Goal: Task Accomplishment & Management: Manage account settings

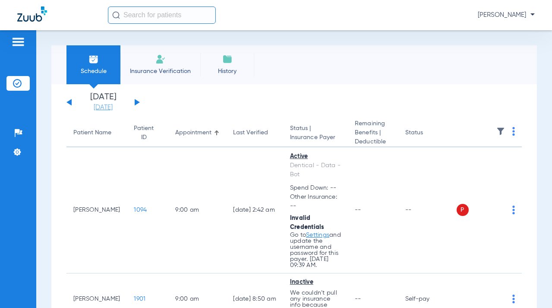
click at [111, 111] on link "[DATE]" at bounding box center [103, 107] width 52 height 9
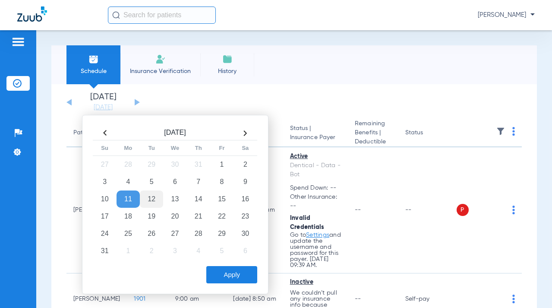
click at [146, 203] on td "12" at bounding box center [151, 198] width 23 height 17
click at [225, 271] on button "Apply" at bounding box center [231, 274] width 51 height 17
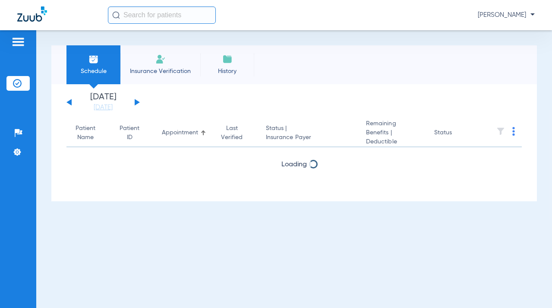
click at [514, 130] on img at bounding box center [514, 131] width 3 height 9
click at [481, 167] on span "Verify All" at bounding box center [482, 166] width 52 height 6
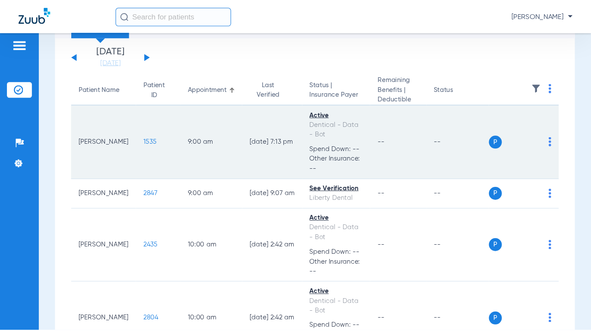
scroll to position [50, 0]
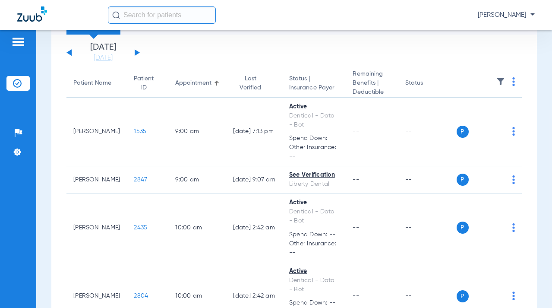
click at [513, 81] on img at bounding box center [514, 81] width 3 height 9
click at [489, 115] on span "Verify All" at bounding box center [476, 116] width 52 height 6
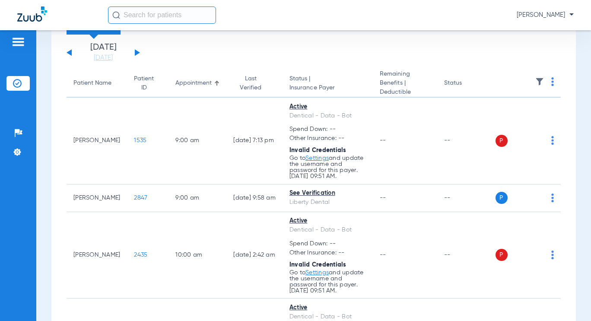
click at [548, 82] on th at bounding box center [528, 84] width 66 height 28
click at [551, 82] on img at bounding box center [552, 81] width 3 height 9
click at [521, 120] on button "Verify All" at bounding box center [514, 116] width 66 height 17
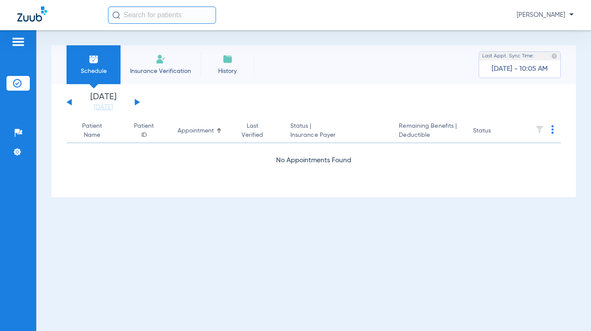
scroll to position [0, 0]
click at [92, 109] on link "[DATE]" at bounding box center [103, 107] width 52 height 9
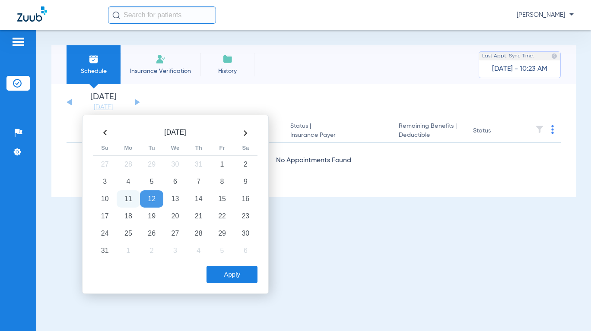
click at [155, 198] on td "12" at bounding box center [151, 198] width 23 height 17
click at [239, 274] on button "Apply" at bounding box center [231, 274] width 51 height 17
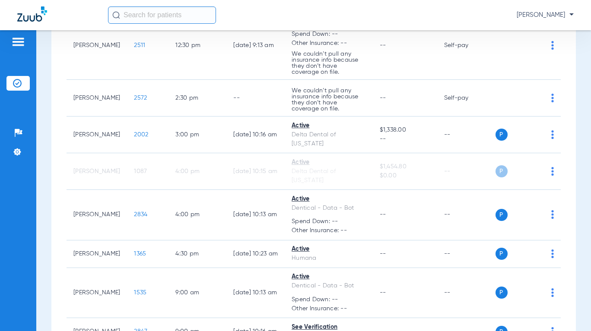
scroll to position [439, 0]
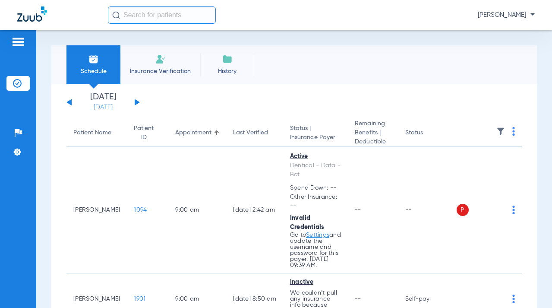
click at [115, 107] on link "[DATE]" at bounding box center [103, 107] width 52 height 9
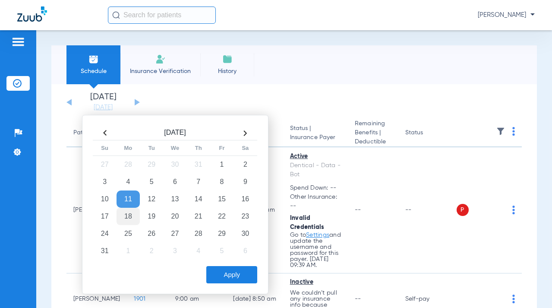
click at [129, 216] on td "18" at bounding box center [128, 216] width 23 height 17
click at [175, 204] on td "13" at bounding box center [174, 198] width 23 height 17
click at [221, 273] on button "Apply" at bounding box center [231, 274] width 51 height 17
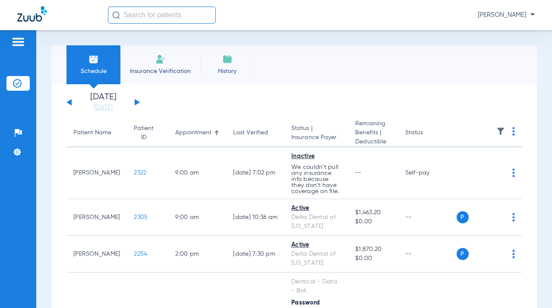
click at [513, 131] on img at bounding box center [514, 131] width 3 height 9
click at [479, 167] on span "Verify All" at bounding box center [476, 166] width 52 height 6
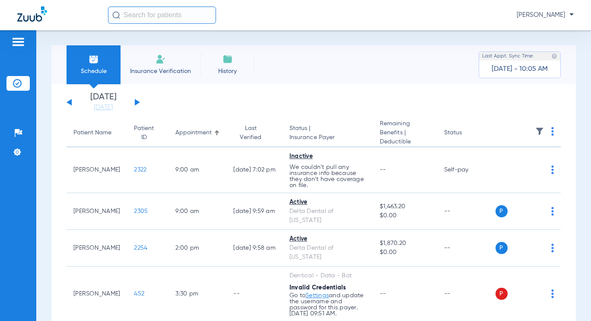
click at [551, 135] on img at bounding box center [552, 131] width 3 height 9
click at [535, 160] on button "Verify All" at bounding box center [514, 165] width 66 height 17
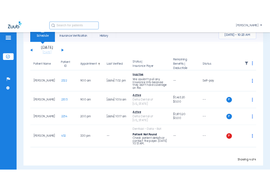
scroll to position [39, 0]
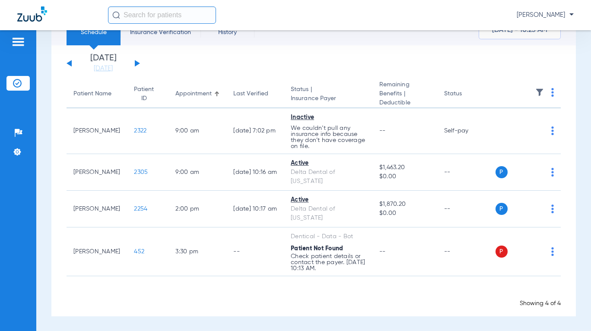
click at [551, 252] on img at bounding box center [552, 252] width 3 height 9
click at [519, 283] on span "Verify Now" at bounding box center [519, 286] width 41 height 6
click at [265, 9] on div "[PERSON_NAME]" at bounding box center [341, 14] width 466 height 17
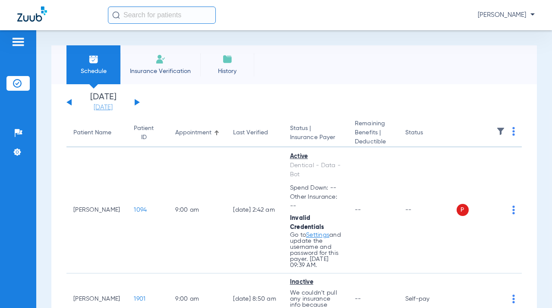
click at [109, 106] on link "[DATE]" at bounding box center [103, 107] width 52 height 9
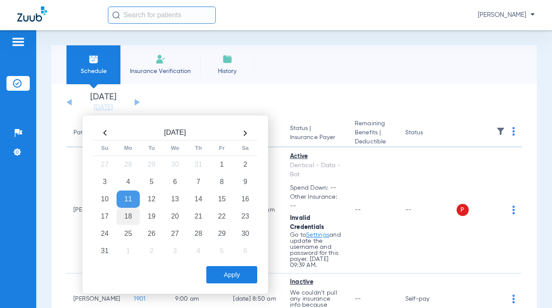
click at [128, 217] on td "18" at bounding box center [128, 216] width 23 height 17
click at [241, 269] on button "Apply" at bounding box center [231, 274] width 51 height 17
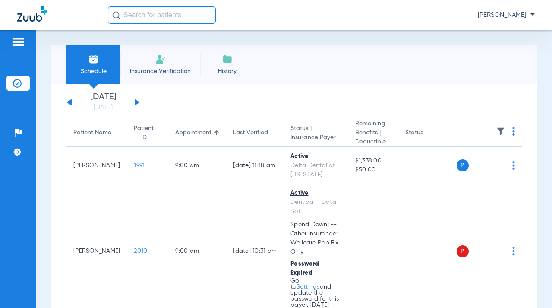
click at [513, 132] on img at bounding box center [514, 131] width 3 height 9
click at [486, 162] on button "Verify All" at bounding box center [476, 165] width 66 height 17
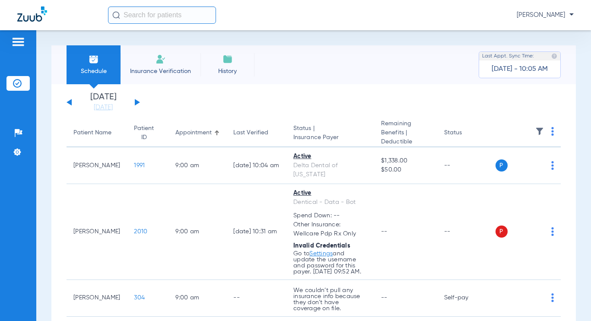
click at [551, 134] on img at bounding box center [552, 131] width 3 height 9
click at [527, 162] on button "Verify All" at bounding box center [514, 165] width 66 height 17
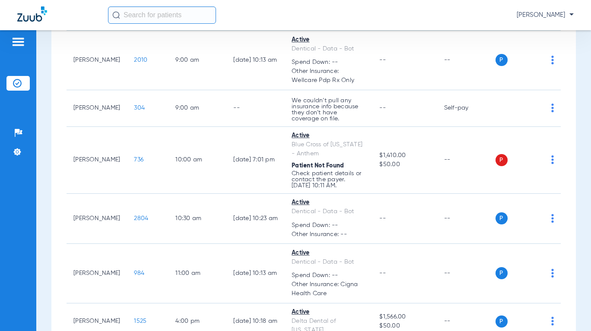
scroll to position [216, 0]
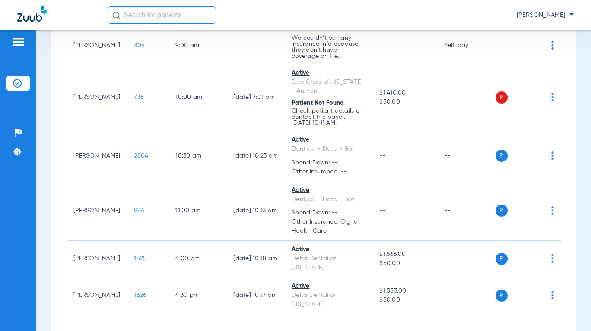
click at [551, 93] on img at bounding box center [552, 97] width 3 height 9
click at [534, 120] on span "Verify Now" at bounding box center [519, 123] width 41 height 6
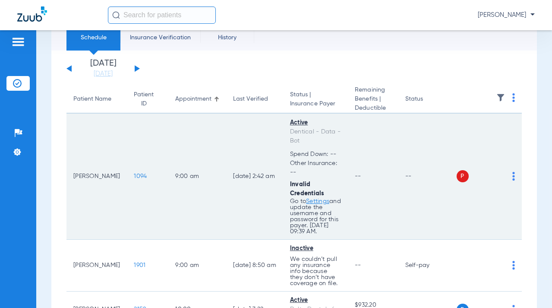
scroll to position [34, 0]
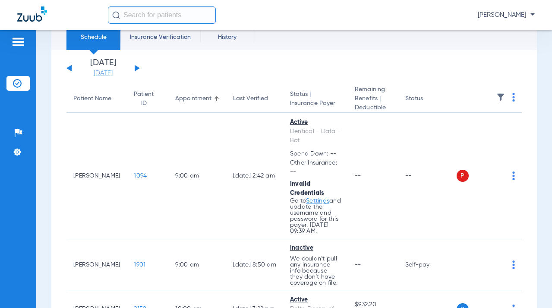
click at [110, 75] on link "[DATE]" at bounding box center [103, 73] width 52 height 9
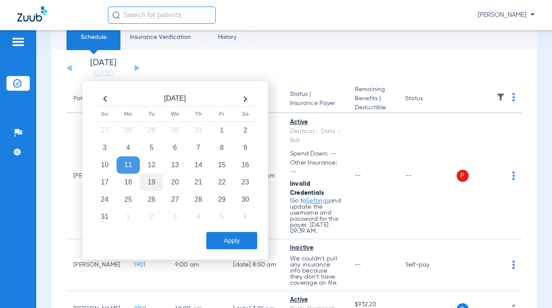
click at [151, 181] on td "19" at bounding box center [151, 182] width 23 height 17
click at [234, 246] on button "Apply" at bounding box center [231, 240] width 51 height 17
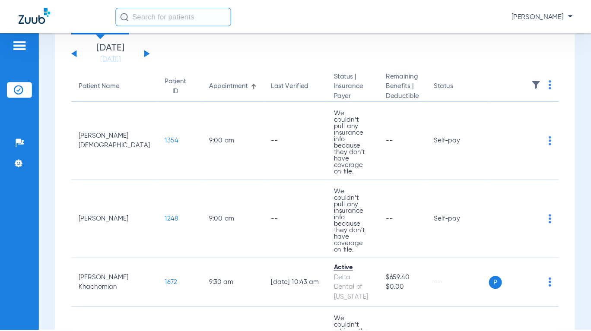
scroll to position [54, 0]
click at [513, 79] on img at bounding box center [514, 77] width 3 height 9
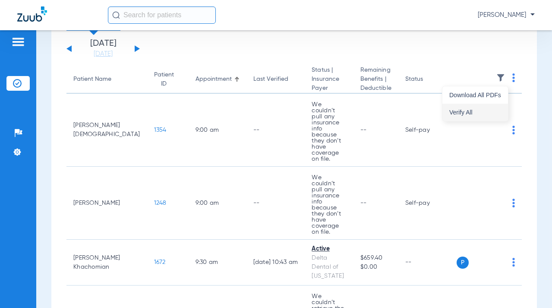
click at [485, 110] on span "Verify All" at bounding box center [476, 112] width 52 height 6
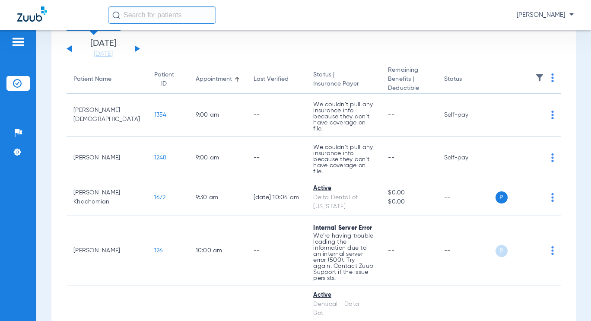
click at [551, 78] on img at bounding box center [552, 77] width 3 height 9
click at [536, 108] on button "Verify All" at bounding box center [514, 112] width 66 height 17
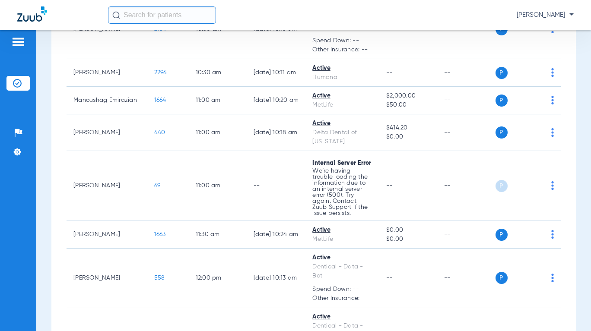
scroll to position [581, 0]
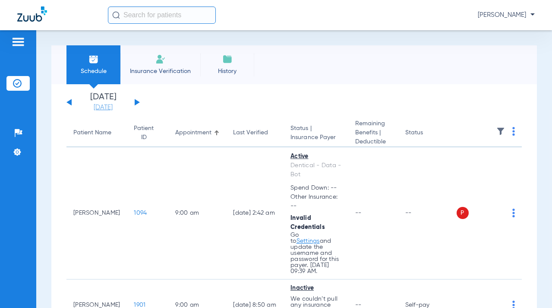
click at [109, 110] on link "[DATE]" at bounding box center [103, 107] width 52 height 9
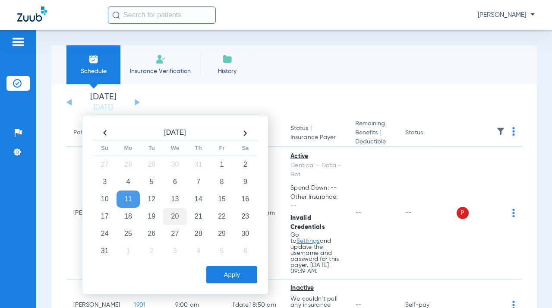
click at [176, 214] on td "20" at bounding box center [174, 216] width 23 height 17
click at [231, 270] on button "Apply" at bounding box center [231, 274] width 51 height 17
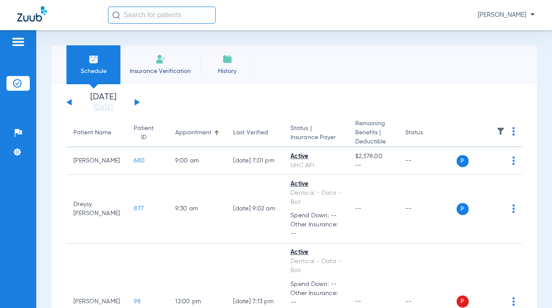
click at [513, 133] on img at bounding box center [514, 131] width 3 height 9
click at [480, 164] on span "Verify All" at bounding box center [476, 166] width 52 height 6
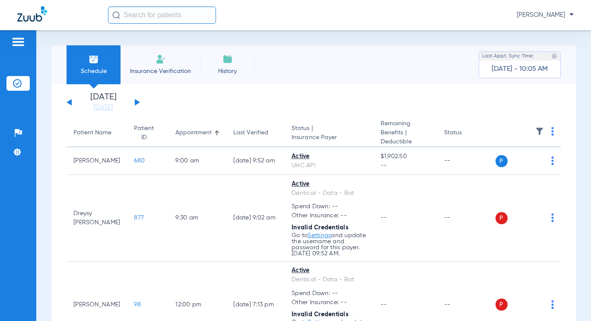
click at [551, 132] on img at bounding box center [552, 131] width 3 height 9
click at [528, 166] on span "Verify All" at bounding box center [514, 166] width 52 height 6
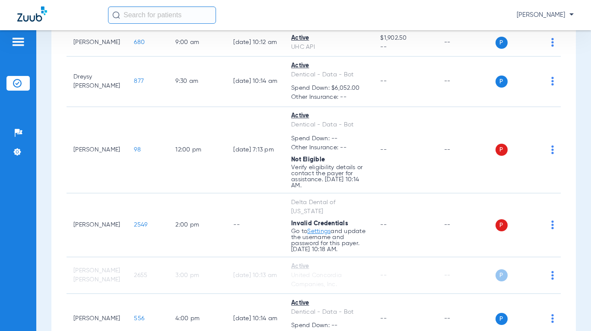
scroll to position [171, 0]
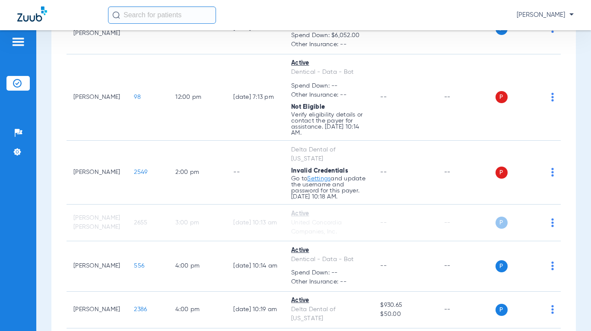
click at [551, 97] on img at bounding box center [552, 97] width 3 height 9
click at [526, 130] on span "Verify Now" at bounding box center [519, 131] width 41 height 6
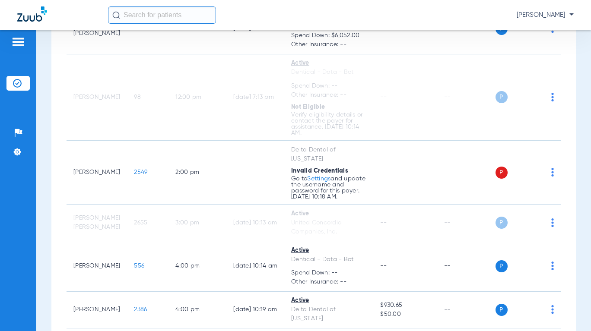
click at [544, 173] on div "P S" at bounding box center [524, 173] width 59 height 12
click at [548, 169] on td "P S" at bounding box center [528, 173] width 66 height 64
click at [547, 171] on td "P S" at bounding box center [528, 173] width 66 height 64
click at [551, 173] on img at bounding box center [552, 172] width 3 height 9
click at [524, 206] on span "Verify Now" at bounding box center [519, 207] width 41 height 6
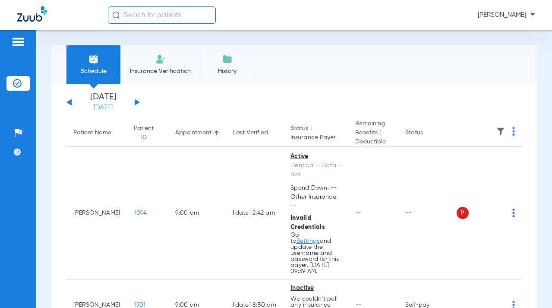
click at [113, 108] on link "[DATE]" at bounding box center [103, 107] width 52 height 9
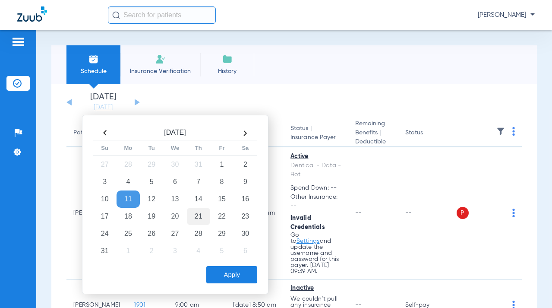
click at [200, 217] on td "21" at bounding box center [198, 216] width 23 height 17
click at [229, 277] on button "Apply" at bounding box center [231, 274] width 51 height 17
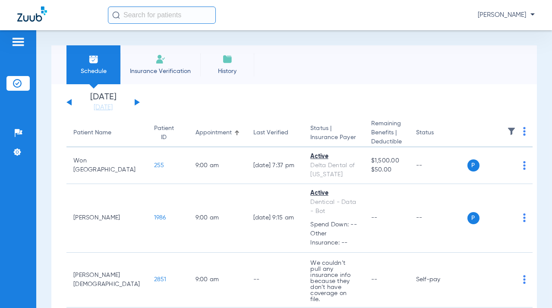
click at [509, 133] on th at bounding box center [501, 133] width 66 height 28
click at [524, 132] on img at bounding box center [525, 131] width 3 height 9
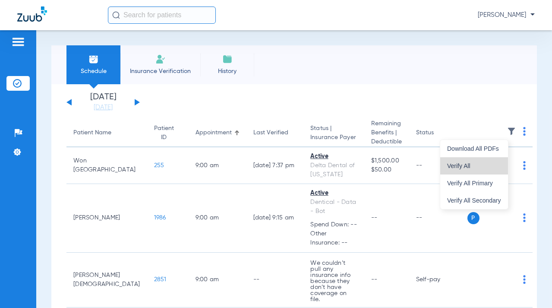
click at [477, 167] on span "Verify All" at bounding box center [474, 166] width 54 height 6
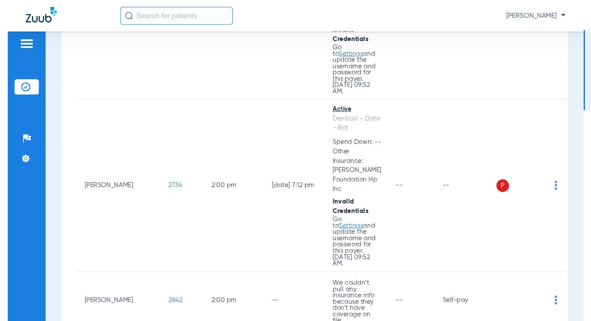
scroll to position [583, 0]
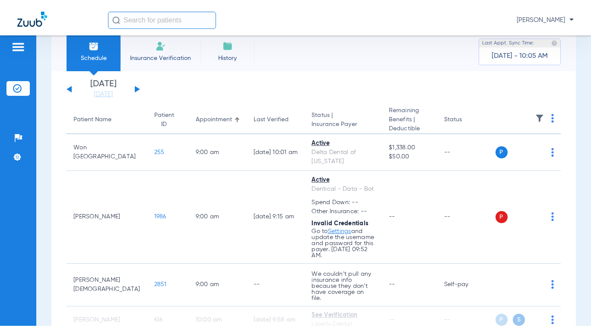
scroll to position [0, 0]
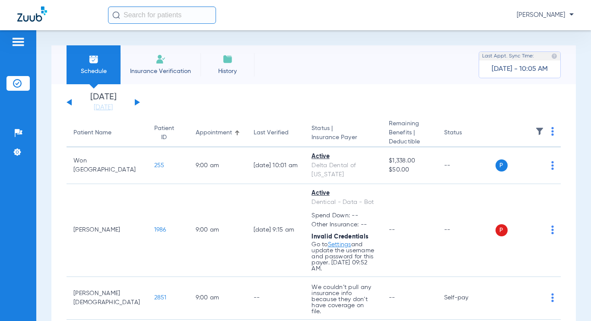
click at [547, 132] on th at bounding box center [528, 133] width 66 height 28
click at [551, 133] on img at bounding box center [552, 131] width 3 height 9
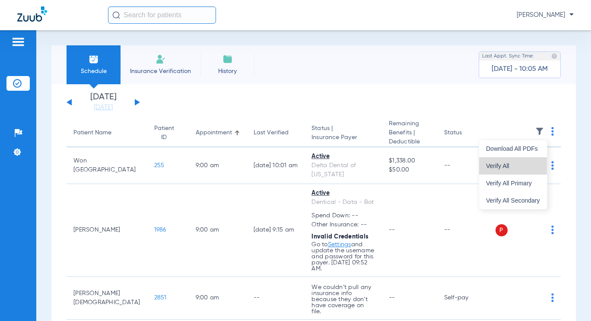
click at [535, 162] on button "Verify All" at bounding box center [513, 165] width 68 height 17
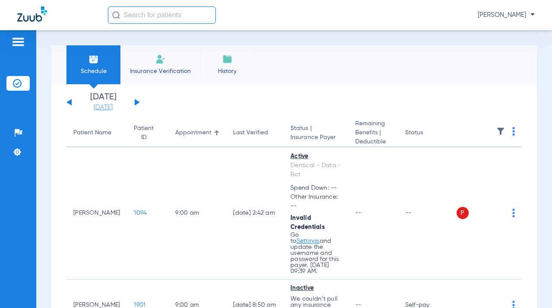
click at [119, 105] on link "[DATE]" at bounding box center [103, 107] width 52 height 9
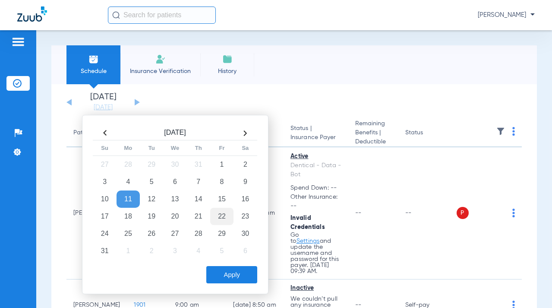
click at [219, 216] on td "22" at bounding box center [221, 216] width 23 height 17
click at [247, 273] on button "Apply" at bounding box center [231, 274] width 51 height 17
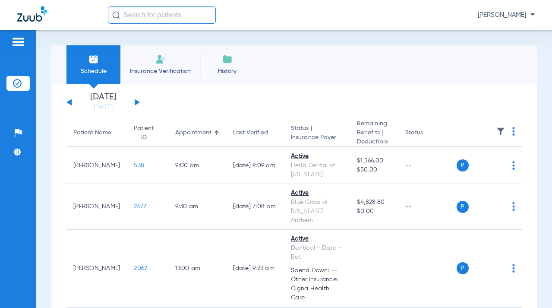
click at [513, 133] on img at bounding box center [514, 131] width 3 height 9
click at [482, 166] on span "Verify All" at bounding box center [476, 166] width 52 height 6
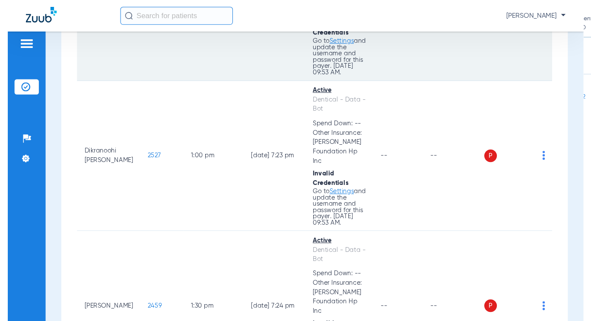
scroll to position [265, 0]
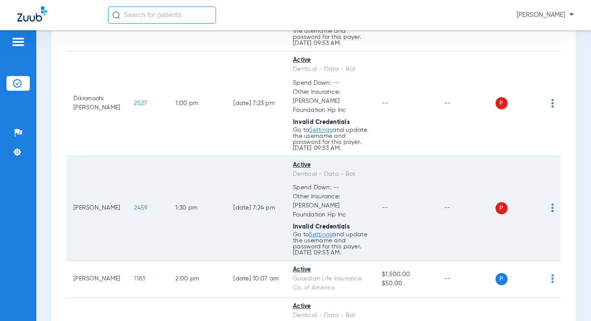
click at [321, 28] on link "Settings" at bounding box center [320, 25] width 23 height 6
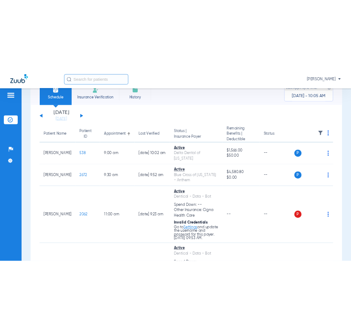
scroll to position [0, 0]
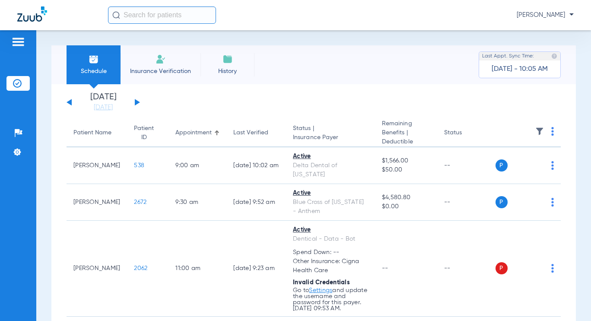
click at [551, 131] on img at bounding box center [552, 131] width 3 height 9
click at [532, 163] on span "Verify All" at bounding box center [514, 166] width 52 height 6
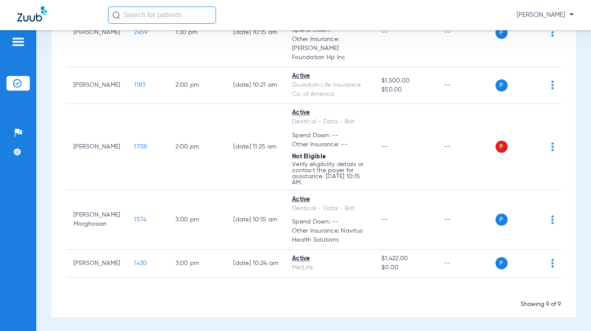
scroll to position [351, 0]
click at [551, 141] on img at bounding box center [552, 145] width 3 height 9
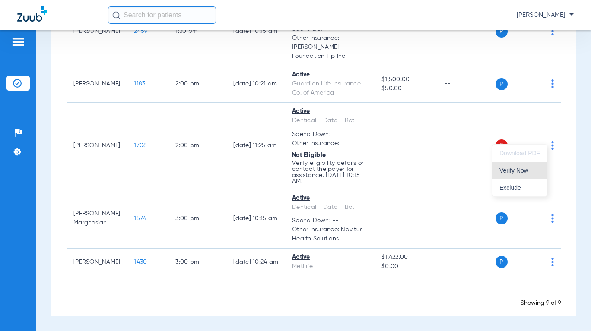
click at [530, 175] on button "Verify Now" at bounding box center [519, 170] width 54 height 17
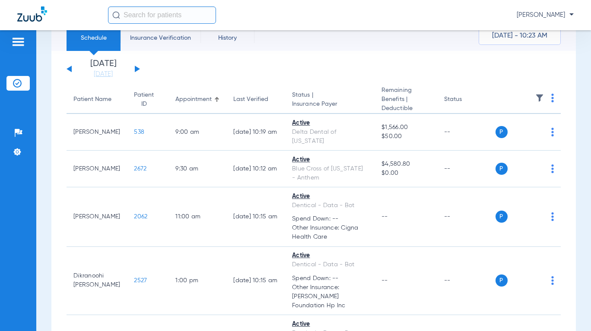
scroll to position [0, 0]
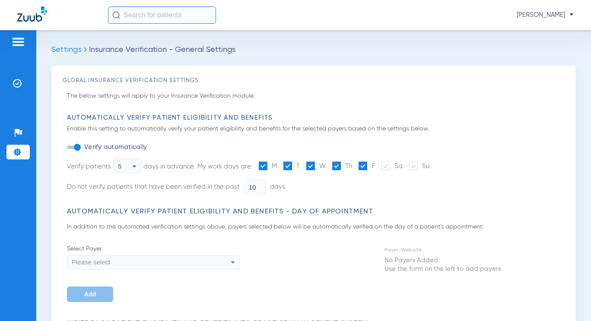
type input "5"
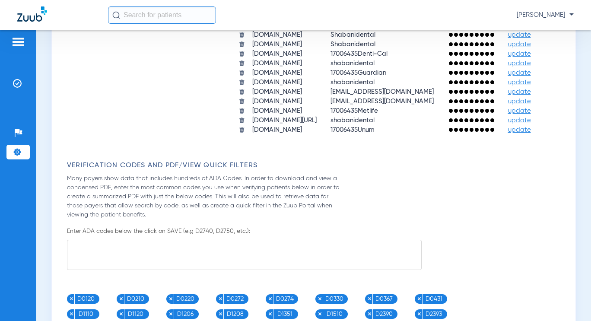
scroll to position [762, 0]
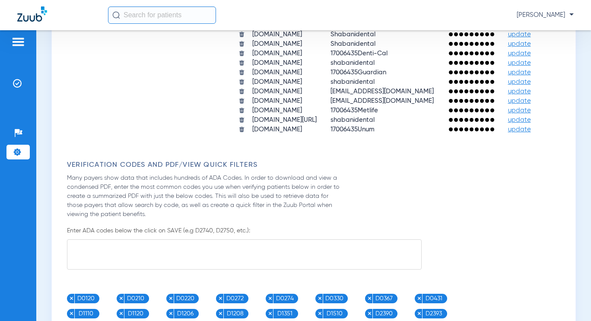
click at [508, 104] on span "update" at bounding box center [519, 101] width 23 height 6
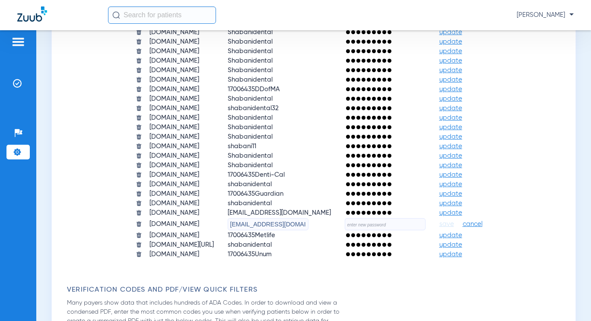
click at [425, 228] on input "text" at bounding box center [385, 224] width 81 height 12
paste input "DentalClaims123!"
type input "DentalClaims123!"
click at [454, 225] on span "save" at bounding box center [446, 224] width 15 height 8
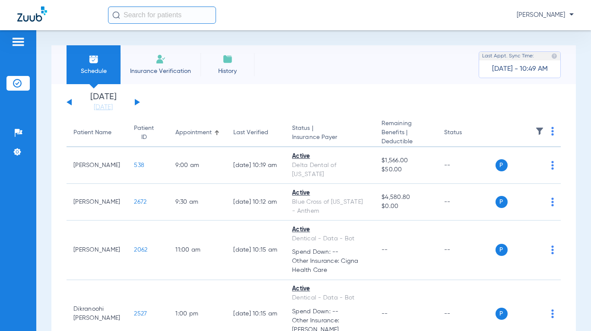
click at [68, 154] on td "[PERSON_NAME]" at bounding box center [97, 165] width 60 height 37
click at [19, 135] on img at bounding box center [18, 133] width 9 height 9
